Goal: Navigation & Orientation: Find specific page/section

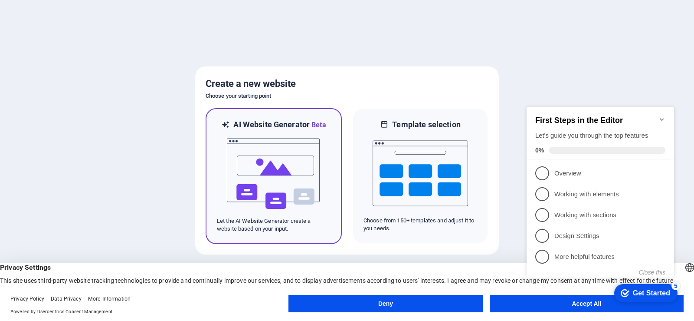
click at [302, 183] on img at bounding box center [273, 173] width 95 height 87
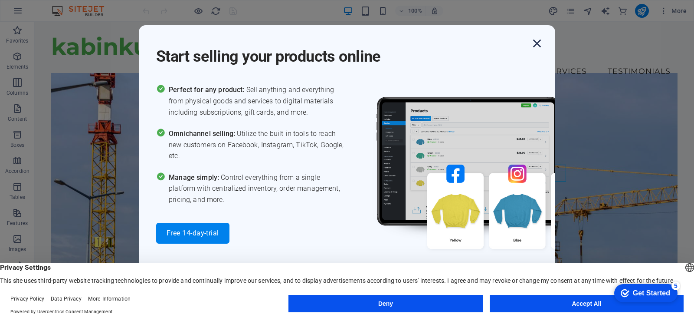
click at [537, 43] on icon "button" at bounding box center [537, 44] width 16 height 16
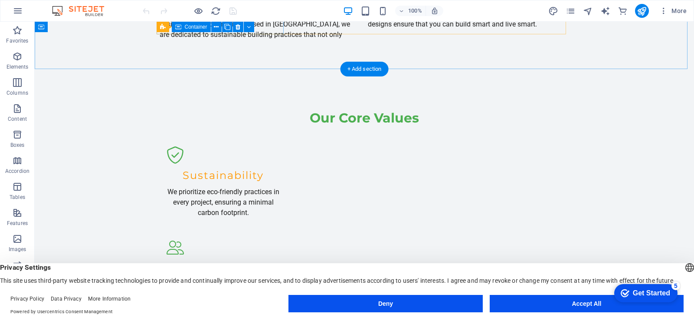
scroll to position [607, 0]
